Goal: Find specific page/section

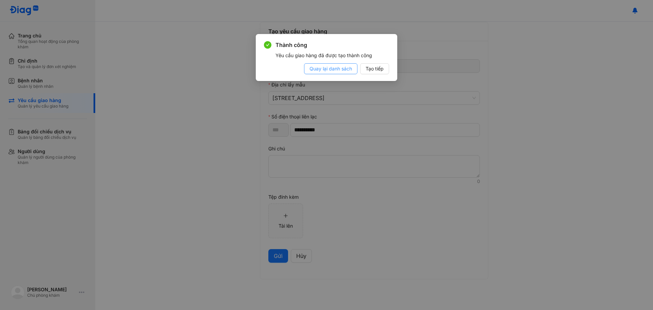
click at [336, 69] on span "Quay lại danh sách" at bounding box center [331, 68] width 43 height 7
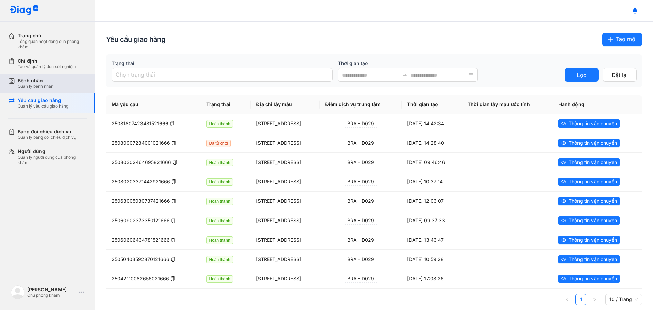
click at [44, 87] on div "Quản lý bệnh nhân" at bounding box center [36, 86] width 36 height 5
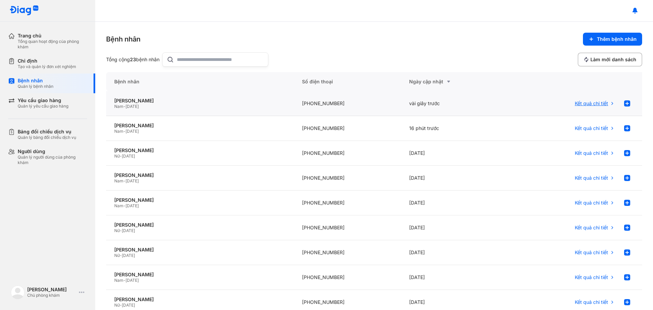
click at [599, 103] on span "Kết quả chi tiết" at bounding box center [591, 103] width 33 height 6
